Goal: Ask a question

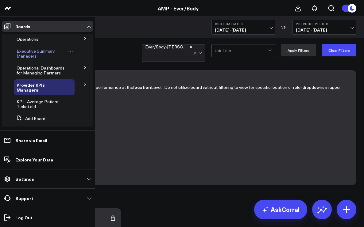
click at [21, 57] on span "Executive Summary Managers" at bounding box center [36, 53] width 38 height 11
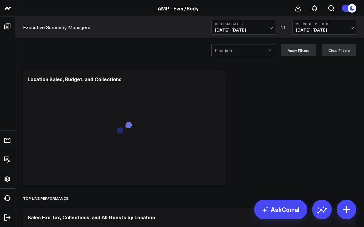
click at [271, 28] on span "[DATE] - [DATE]" at bounding box center [243, 30] width 57 height 5
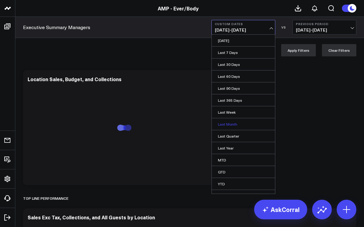
scroll to position [8, 0]
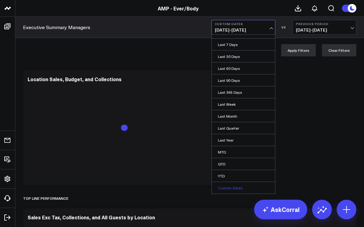
click at [232, 185] on link "Custom Dates" at bounding box center [243, 188] width 63 height 12
select select "8"
select select "2025"
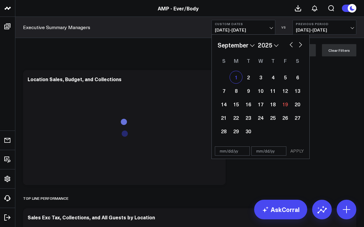
click at [238, 78] on div "1" at bounding box center [236, 77] width 12 height 12
type input "[DATE]"
select select "8"
select select "2025"
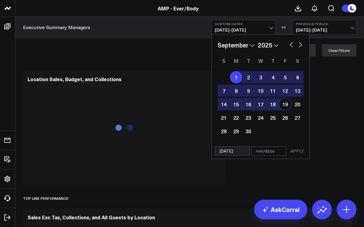
click at [285, 107] on div "19" at bounding box center [285, 104] width 12 height 12
type input "[DATE]"
select select "8"
select select "2025"
click at [295, 151] on button "APPLY" at bounding box center [297, 151] width 18 height 9
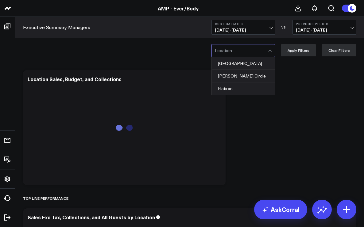
click at [272, 54] on div at bounding box center [270, 50] width 5 height 12
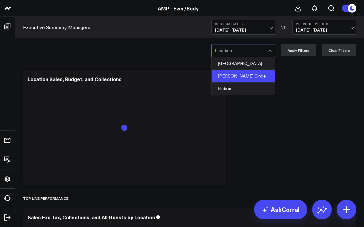
click at [262, 74] on div "[PERSON_NAME] Circle" at bounding box center [243, 76] width 63 height 13
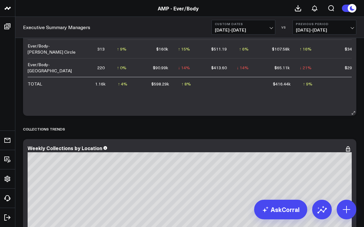
scroll to position [206, 0]
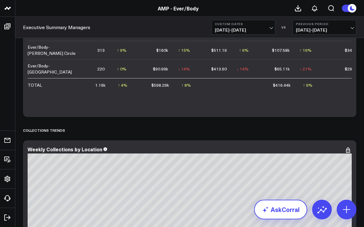
click at [278, 207] on link "AskCorral" at bounding box center [280, 210] width 53 height 20
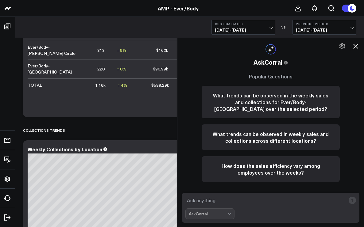
click at [238, 202] on textarea at bounding box center [265, 200] width 160 height 11
type textarea "aov for [PERSON_NAME] circle"
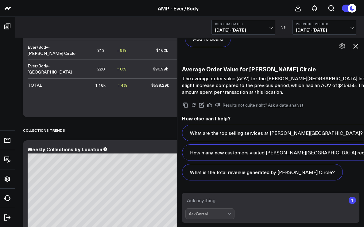
scroll to position [644, 0]
click at [227, 202] on textarea at bounding box center [265, 200] width 160 height 11
type textarea "loga circle utilization"
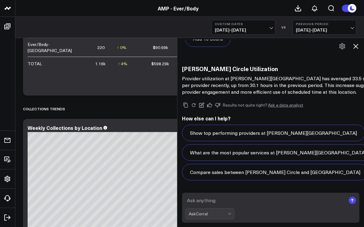
scroll to position [229, 0]
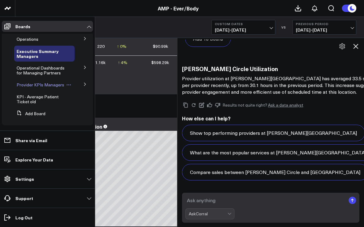
click at [24, 88] on span "Provider KPIs Managers" at bounding box center [41, 85] width 48 height 6
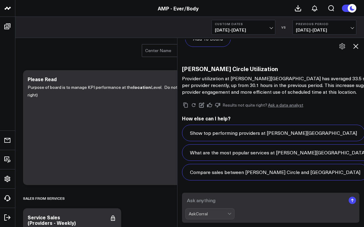
click at [202, 201] on textarea at bounding box center [265, 200] width 160 height 11
type textarea "logab circle utilization"
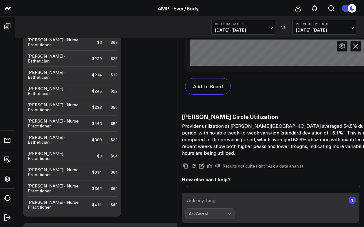
scroll to position [1640, 0]
